Goal: Transaction & Acquisition: Purchase product/service

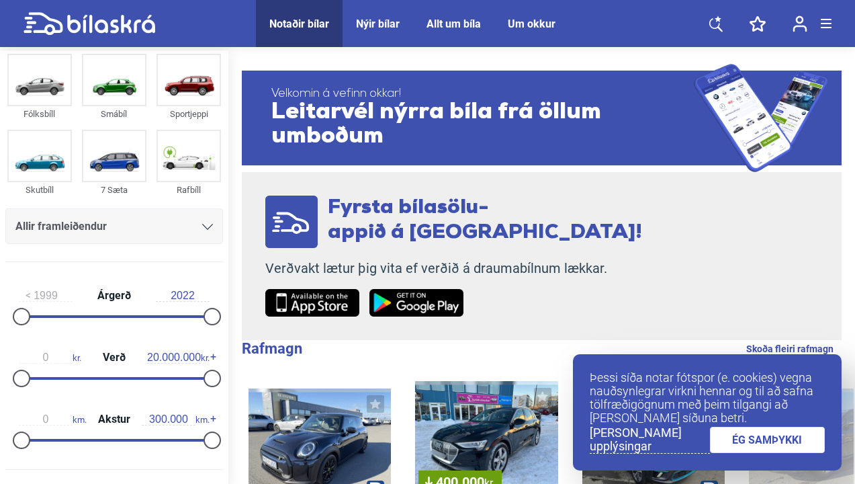
scroll to position [25, 0]
click at [734, 444] on link "ÉG SAMÞYKKI" at bounding box center [768, 440] width 116 height 26
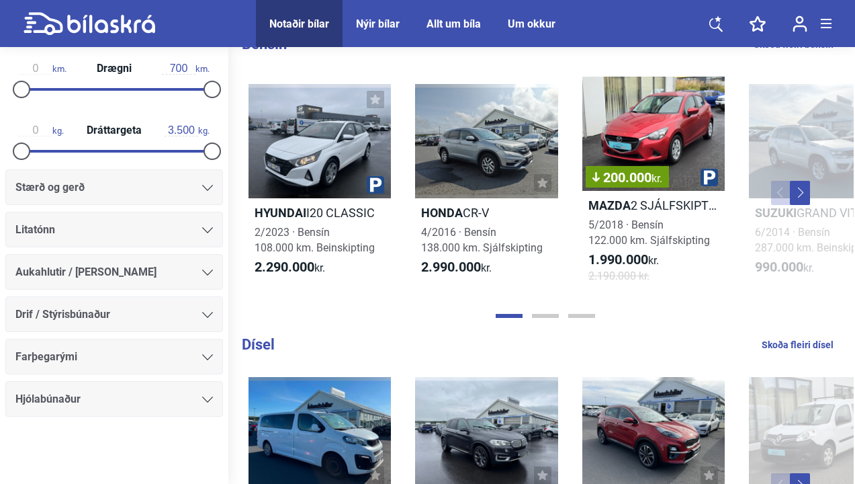
scroll to position [690, 0]
click at [195, 198] on div "Stærð og gerð" at bounding box center [114, 187] width 218 height 36
click at [200, 195] on div "Stærð og gerð" at bounding box center [114, 187] width 198 height 19
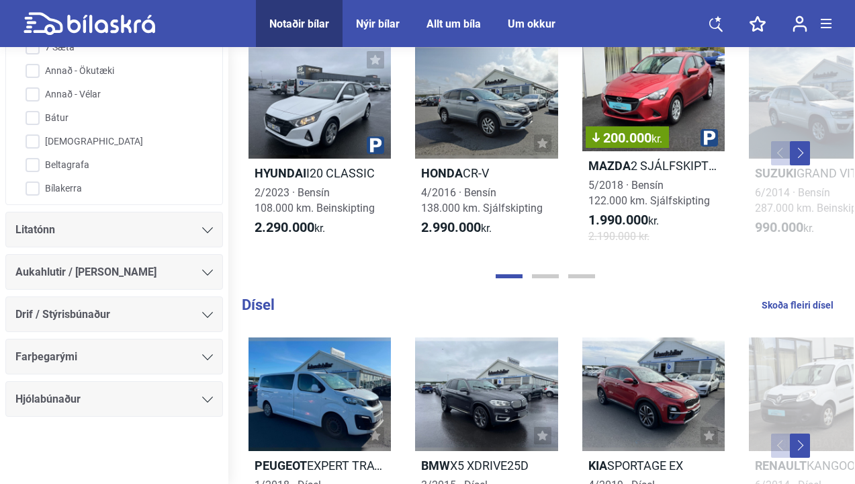
scroll to position [1253, 0]
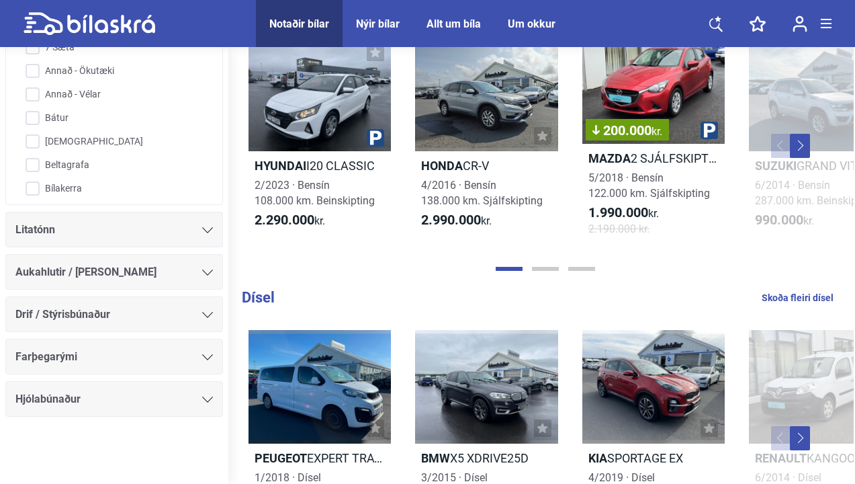
click at [203, 304] on div "Drif / Stýrisbúnaður" at bounding box center [114, 314] width 218 height 36
click at [202, 319] on div at bounding box center [207, 314] width 11 height 11
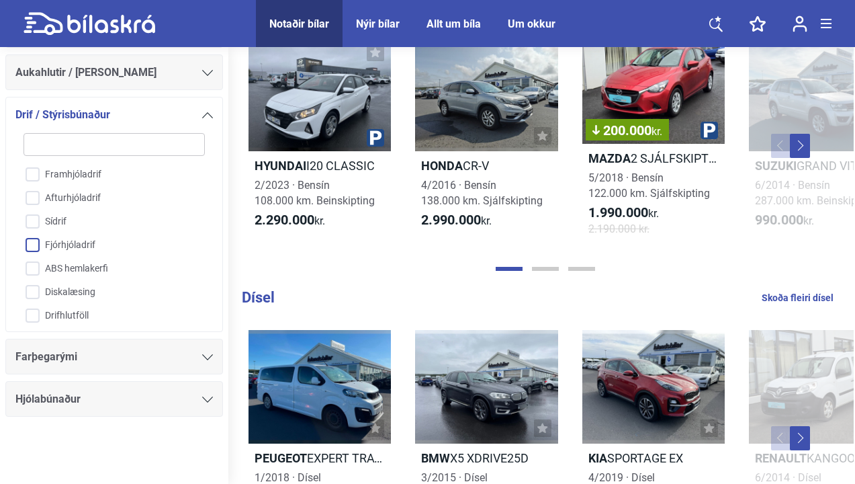
click at [82, 251] on input "Fjórhjóladrif" at bounding box center [105, 246] width 183 height 24
checkbox input "true"
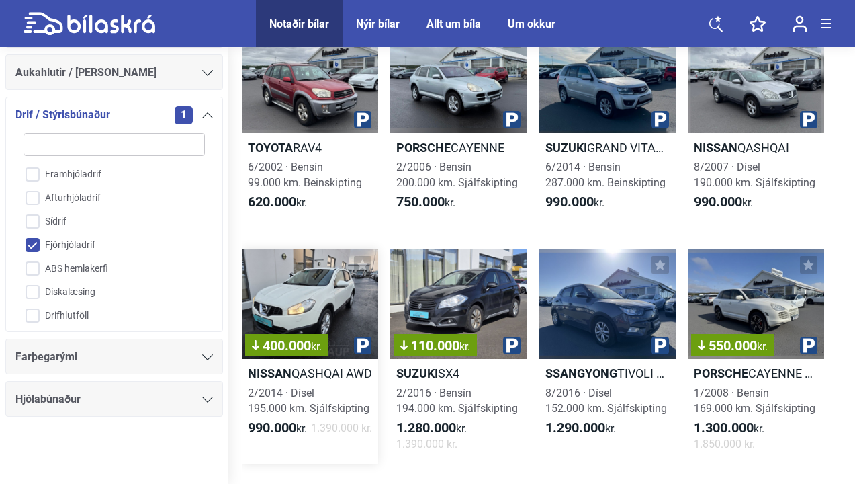
scroll to position [332, 0]
click at [337, 300] on div "400.000 kr." at bounding box center [310, 304] width 136 height 110
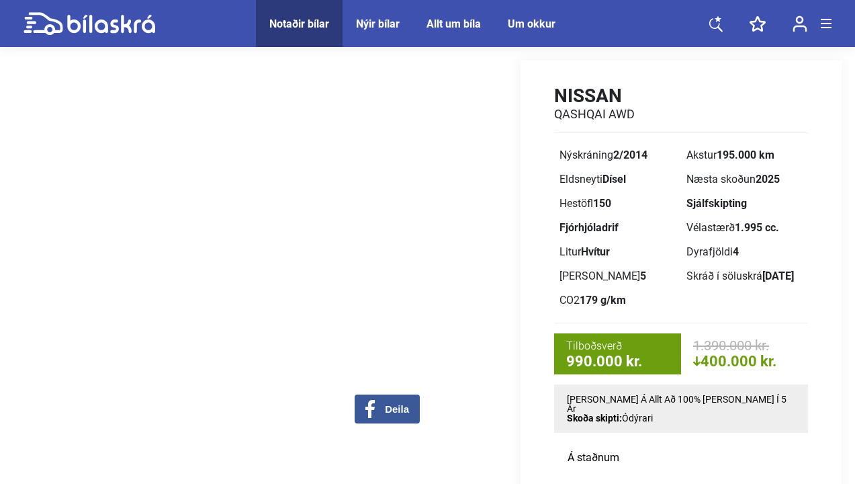
scroll to position [37, 0]
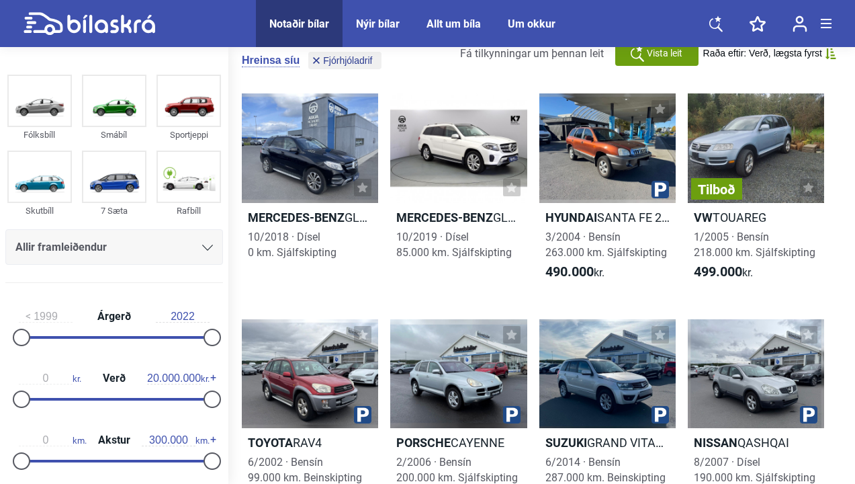
scroll to position [332, 0]
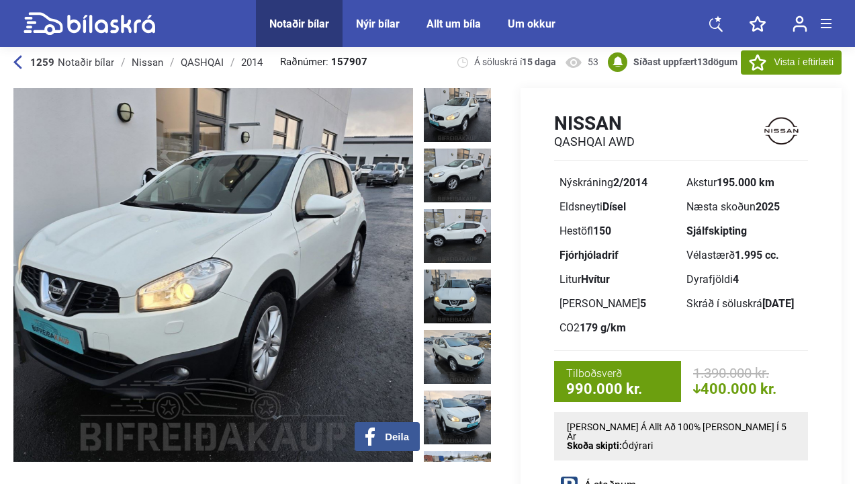
scroll to position [13, 0]
